Goal: Information Seeking & Learning: Learn about a topic

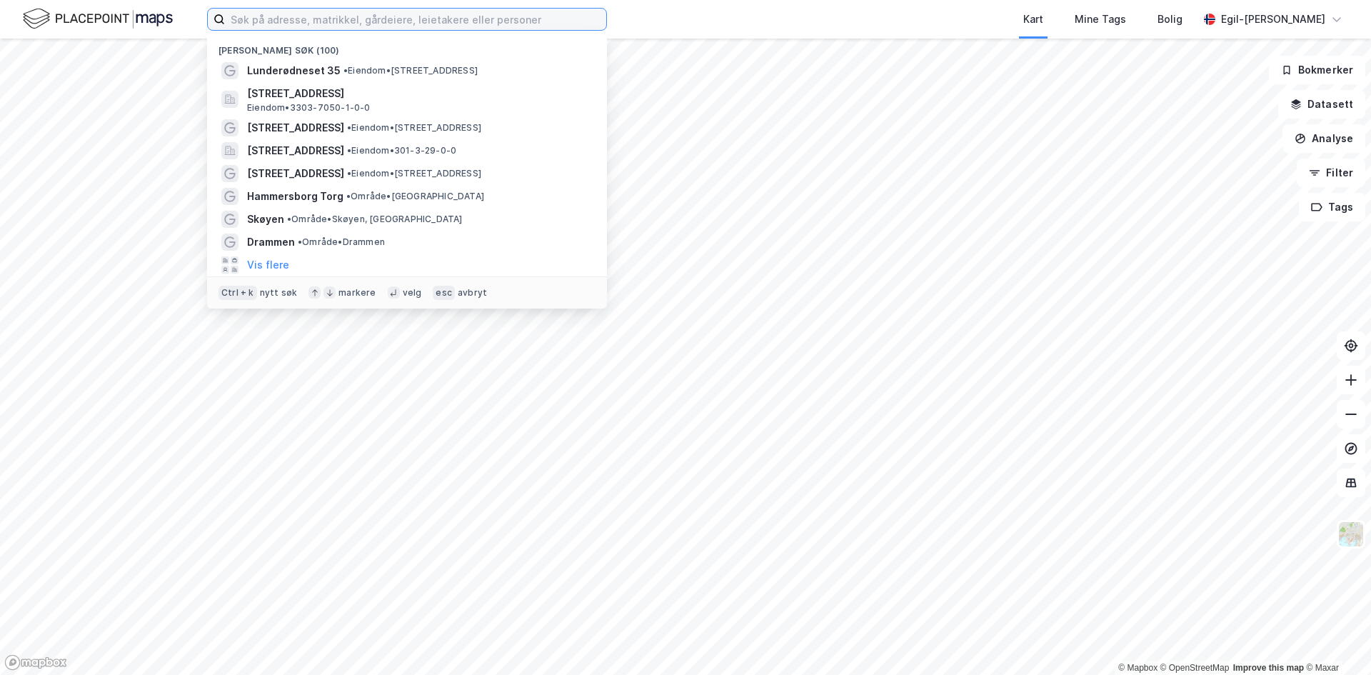
click at [284, 19] on input at bounding box center [415, 19] width 381 height 21
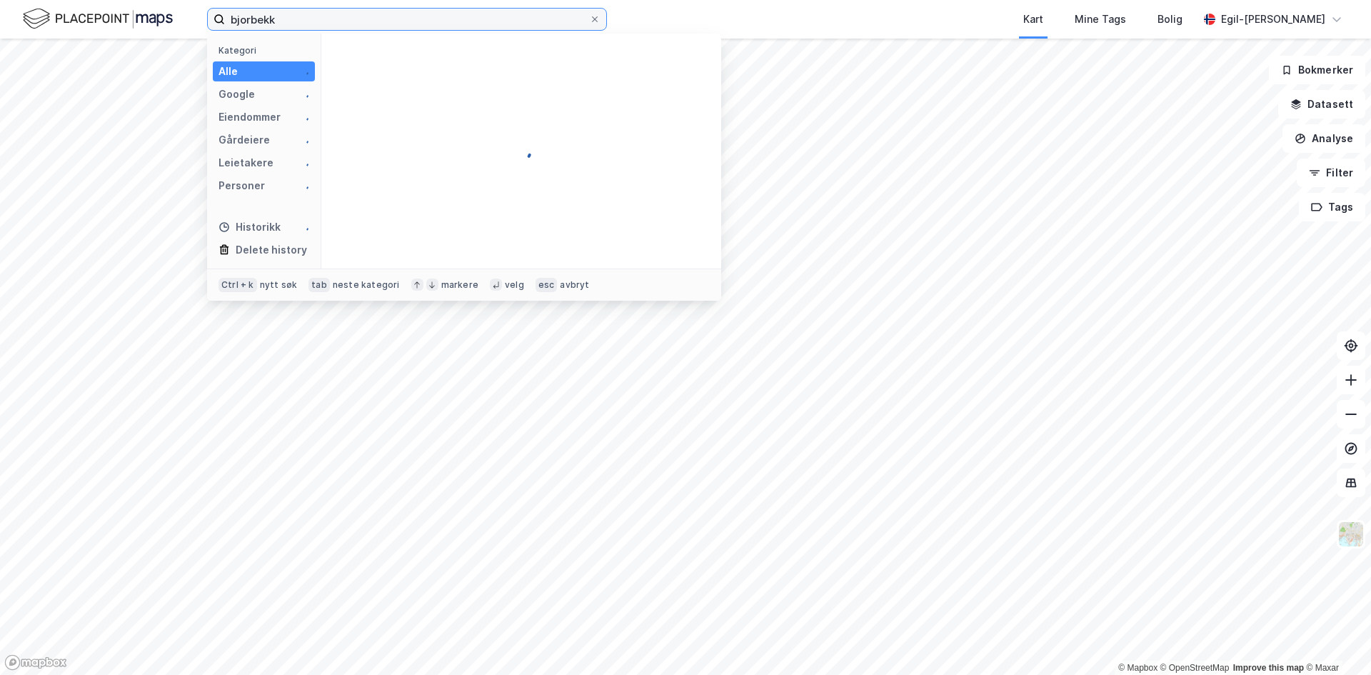
type input "bjorbekk"
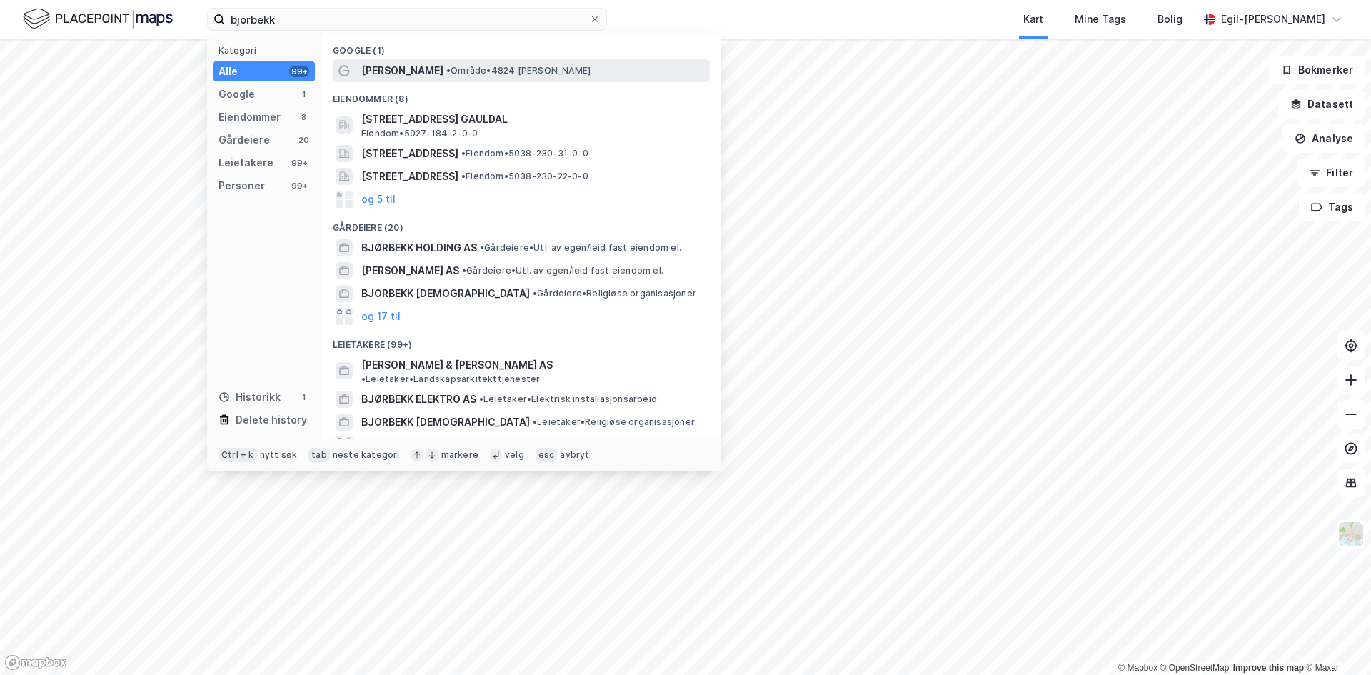
click at [384, 66] on span "[PERSON_NAME]" at bounding box center [402, 70] width 82 height 17
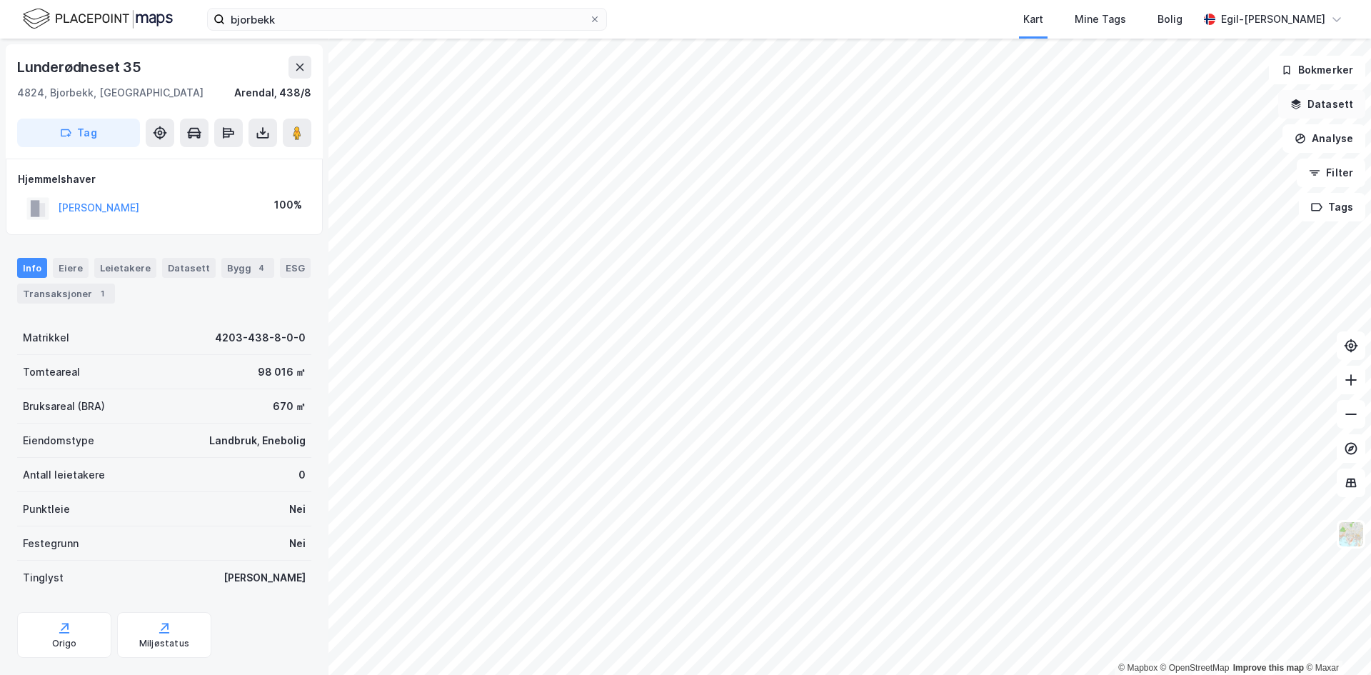
click at [1324, 107] on button "Datasett" at bounding box center [1322, 104] width 87 height 29
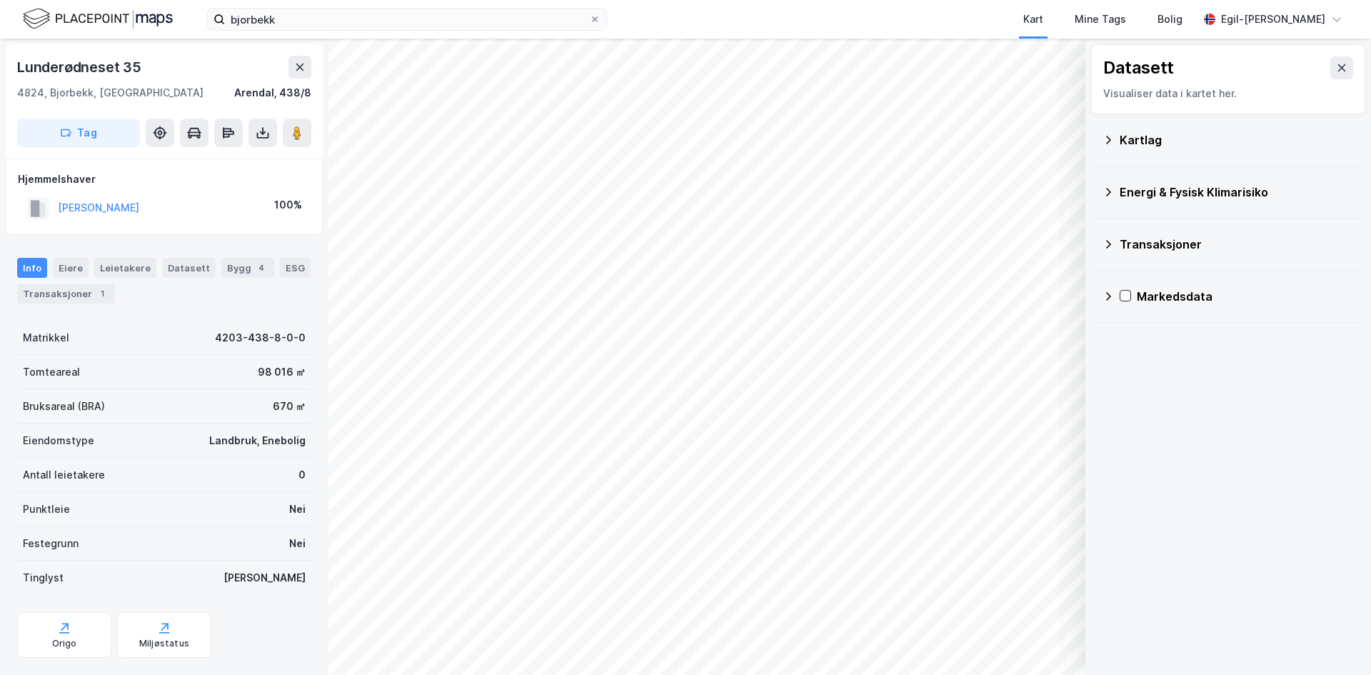
click at [1129, 144] on div "Kartlag" at bounding box center [1237, 139] width 234 height 17
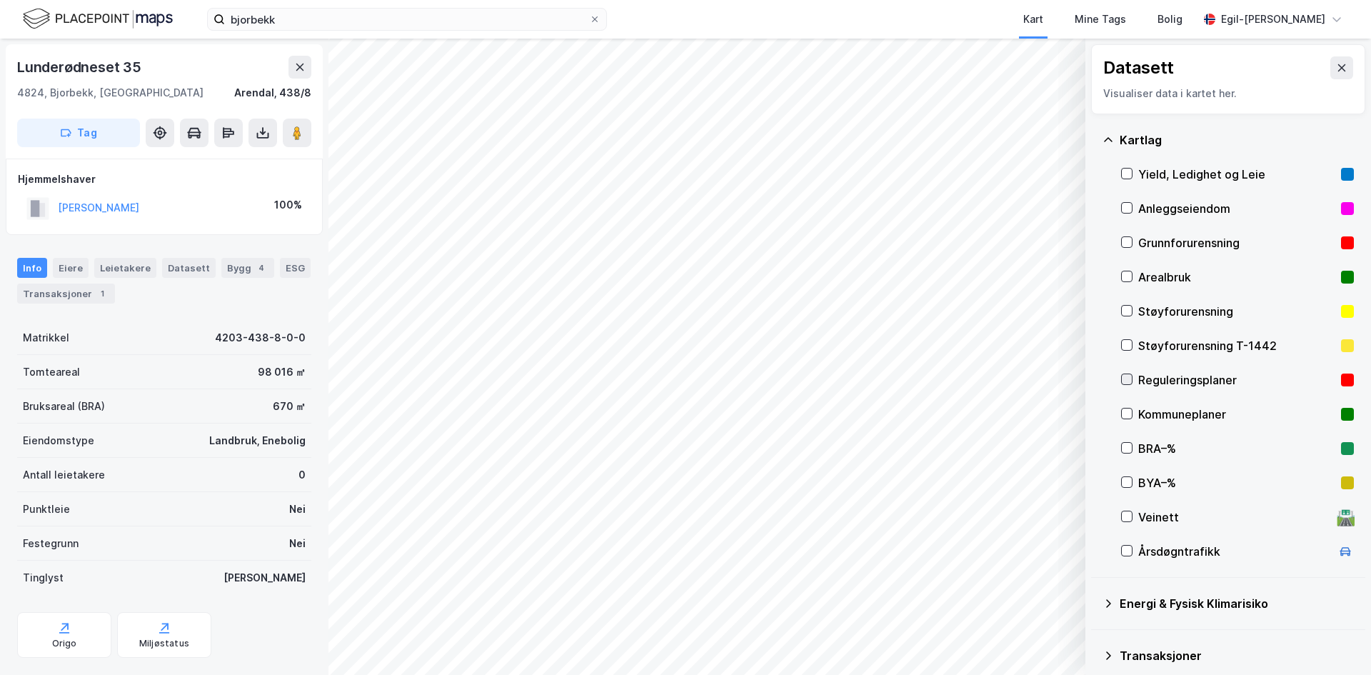
click at [1130, 378] on icon at bounding box center [1128, 379] width 8 height 5
click at [1126, 413] on icon at bounding box center [1127, 414] width 10 height 10
click at [1126, 414] on icon at bounding box center [1127, 414] width 10 height 10
